Goal: Find specific page/section: Find specific page/section

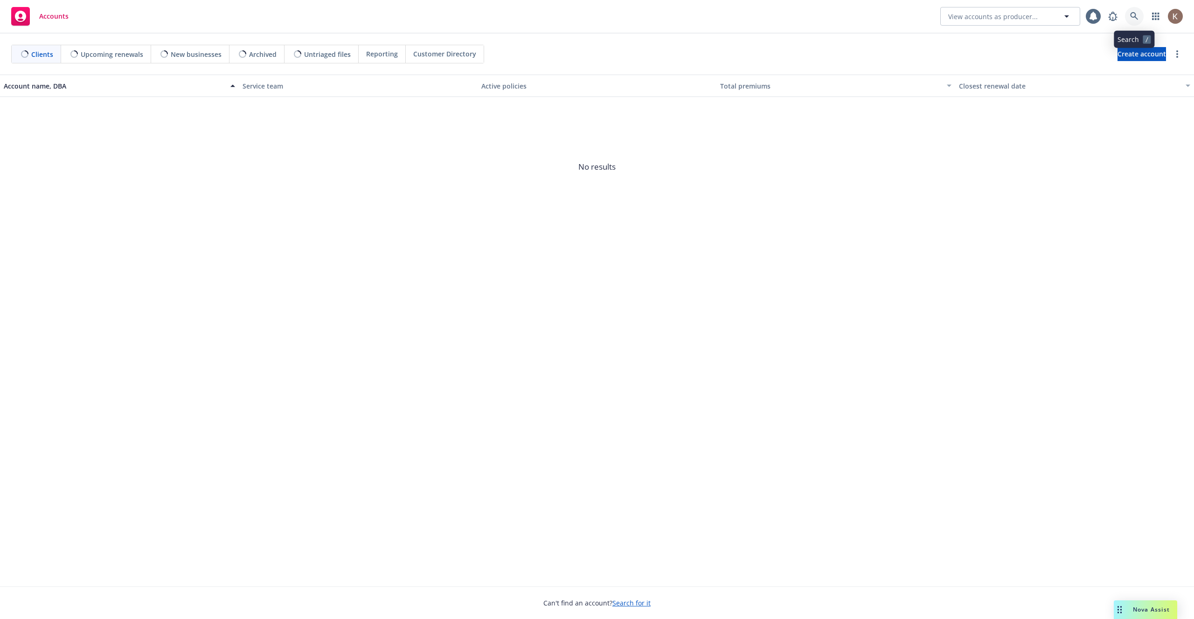
click at [1133, 21] on link at bounding box center [1134, 16] width 19 height 19
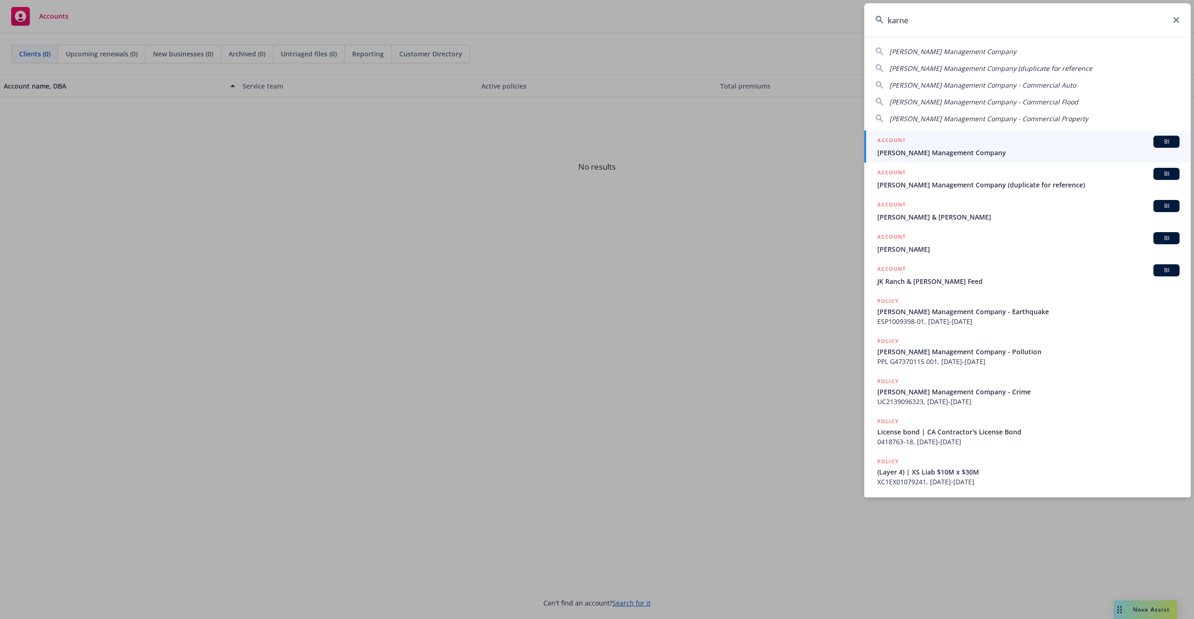
type input "karne"
click at [1005, 143] on div "ACCOUNT BI" at bounding box center [1028, 142] width 302 height 12
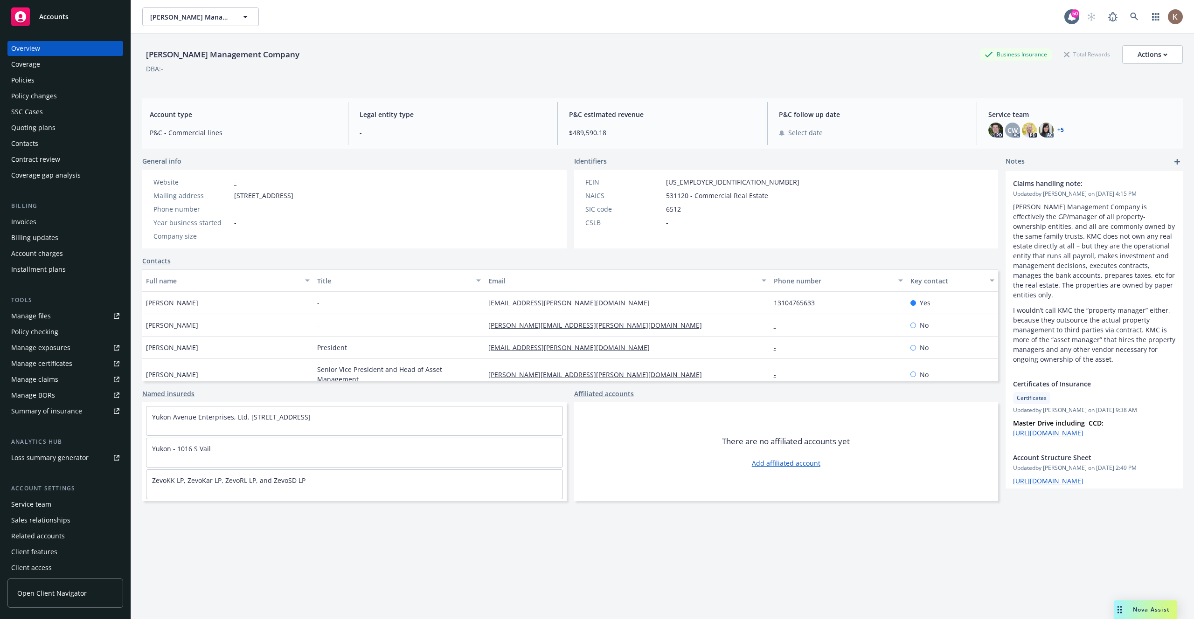
click at [82, 594] on span "Open Client Navigator" at bounding box center [51, 594] width 69 height 10
